Goal: Task Accomplishment & Management: Use online tool/utility

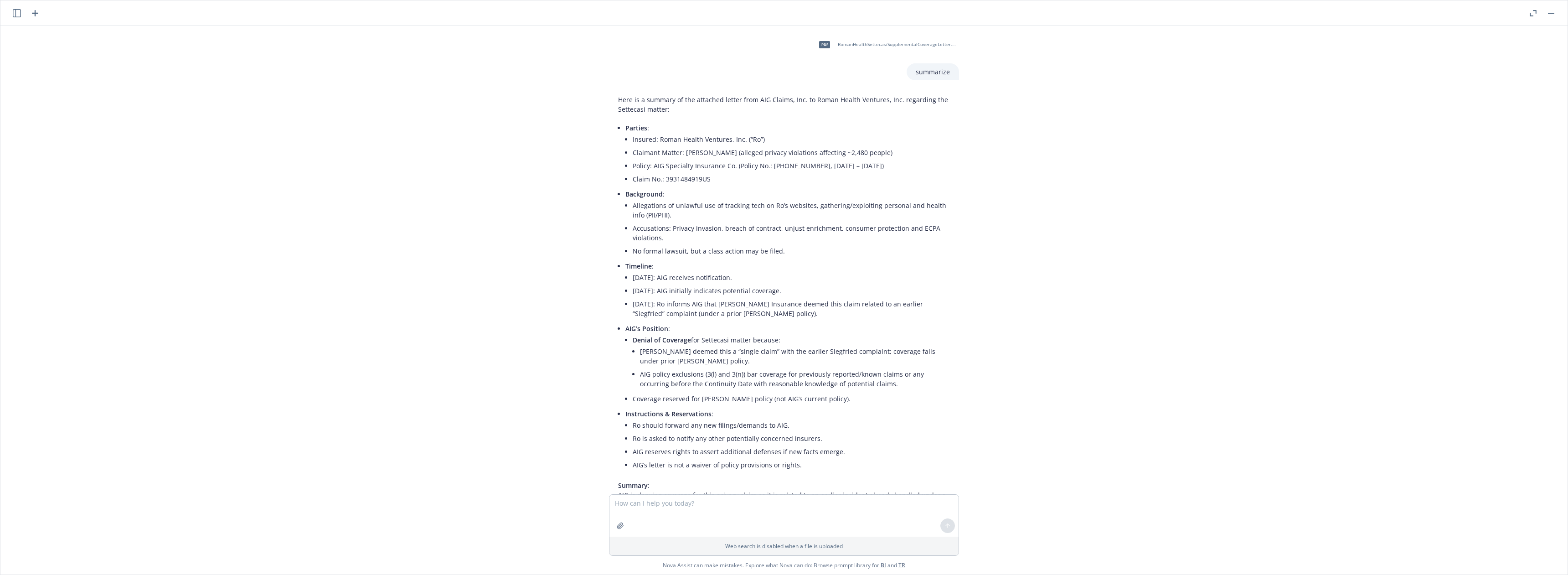
scroll to position [455, 0]
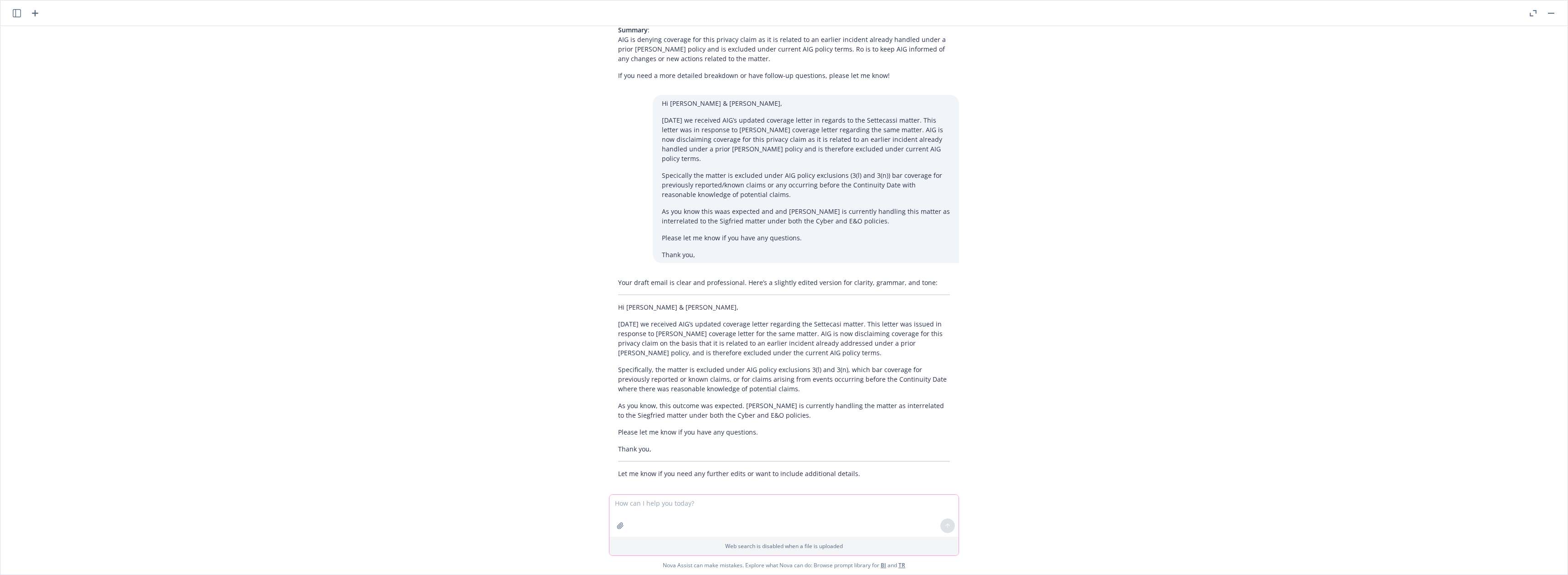
click at [662, 507] on textarea at bounding box center [784, 516] width 349 height 42
paste textarea "Hi [PERSON_NAME], Confluent has contacted their defense counsel to obtain an es…"
type textarea "draft follow up to this email: Hi [PERSON_NAME], Confluent has contacted their …"
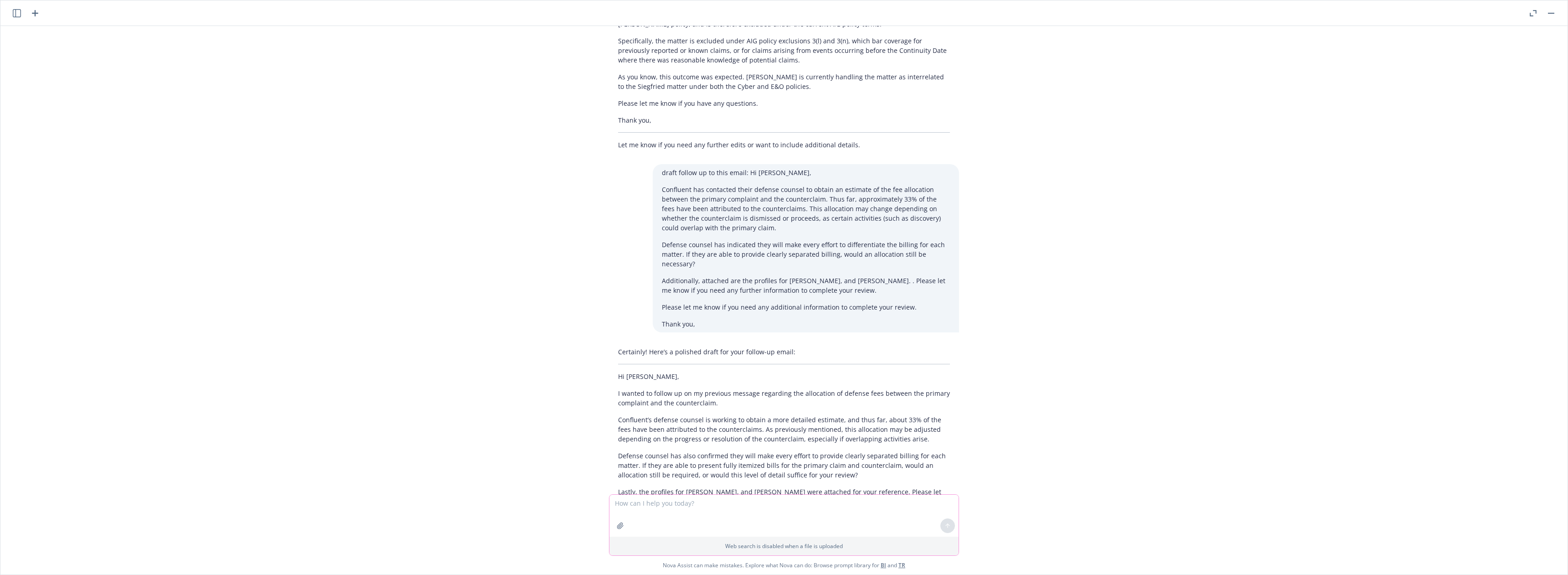
scroll to position [860, 0]
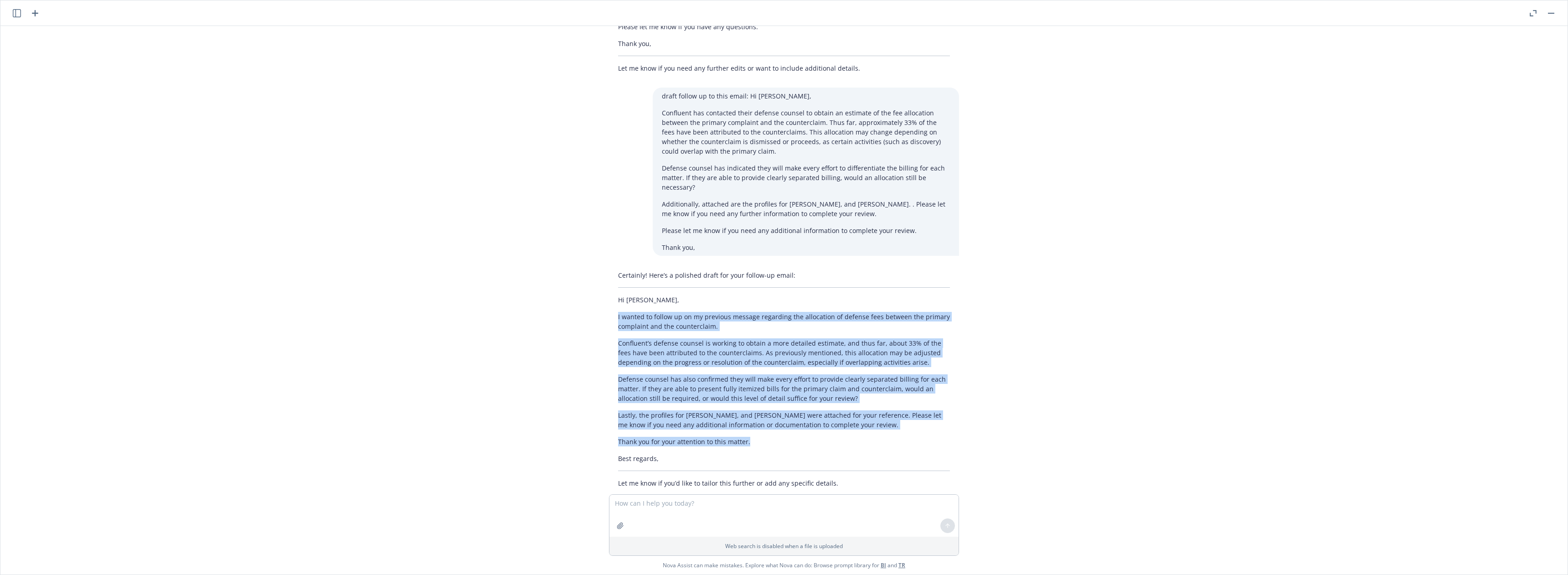
drag, startPoint x: 608, startPoint y: 296, endPoint x: 796, endPoint y: 416, distance: 223.0
click at [796, 416] on div "Certainly! Here’s a polished draft for your follow-up email: Hi [PERSON_NAME], …" at bounding box center [784, 378] width 350 height 225
copy div "I wanted to follow up on my previous message regarding the allocation of defens…"
